Goal: Task Accomplishment & Management: Manage account settings

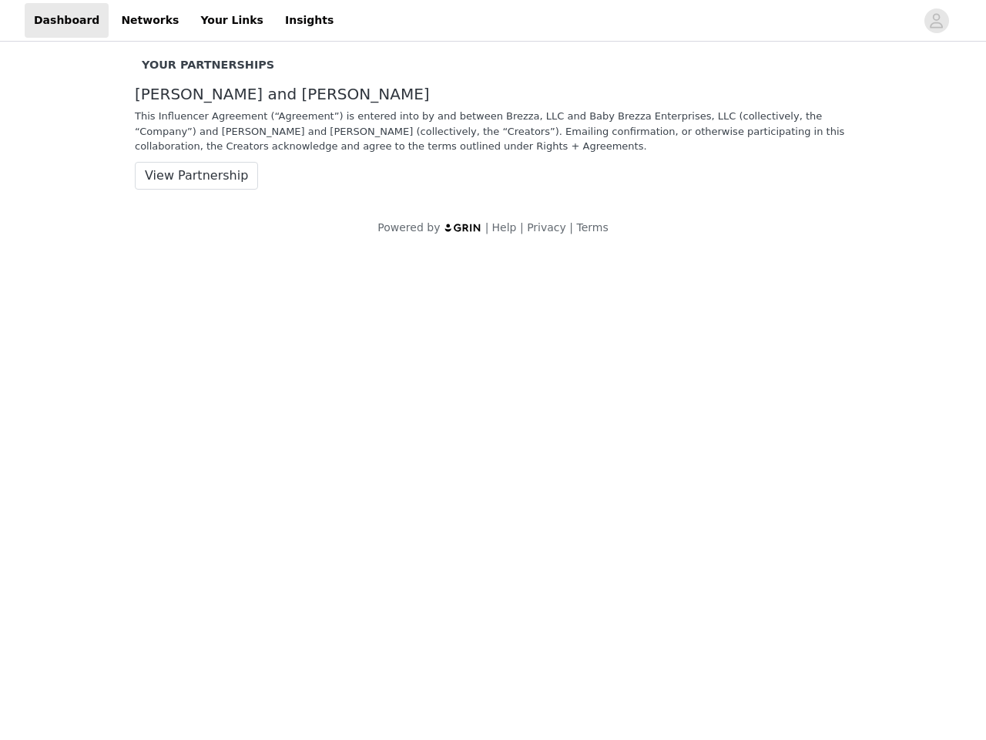
click at [493, 370] on body "Dashboard Networks Your Links Insights Your Partnerships [PERSON_NAME] and [PER…" at bounding box center [493, 370] width 986 height 740
click at [493, 127] on div "This Influencer Agreement (“Agreement”) is entered into by and between Brezza, …" at bounding box center [493, 131] width 716 height 45
click at [493, 21] on div at bounding box center [629, 20] width 572 height 35
click at [937, 21] on icon "avatar" at bounding box center [936, 20] width 15 height 25
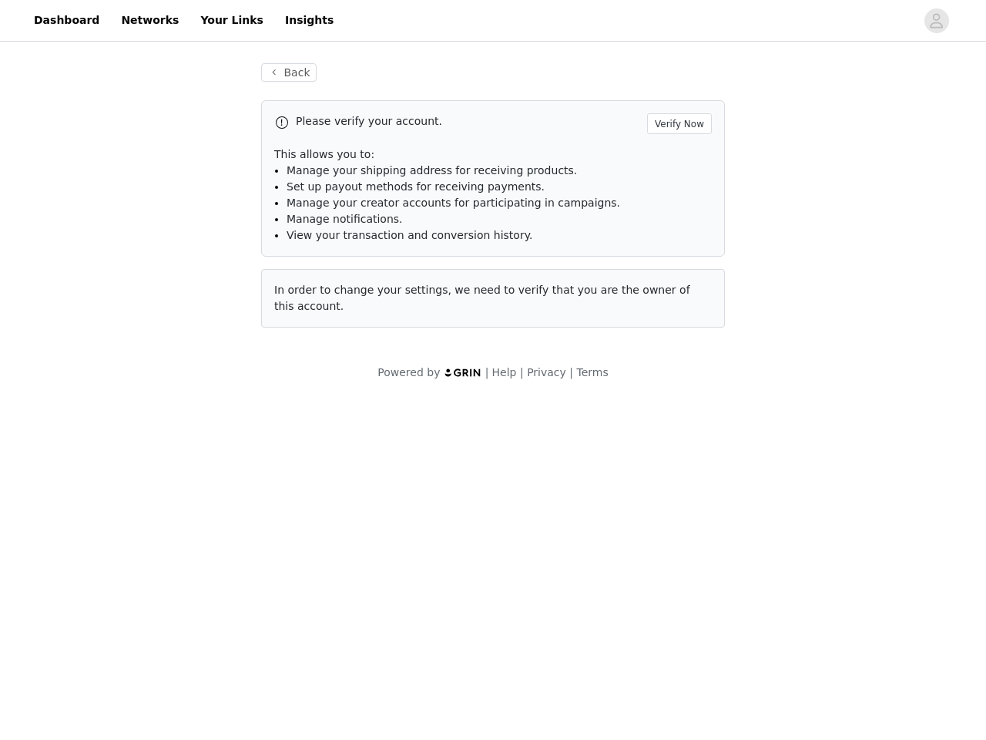
click at [190, 176] on div "Back Please verify your account. Verify Now This allows you to: Manage your shi…" at bounding box center [493, 222] width 986 height 354
